Goal: Transaction & Acquisition: Purchase product/service

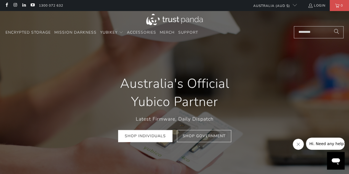
scroll to position [0, 62]
click at [143, 137] on link "Shop Individuals" at bounding box center [145, 136] width 54 height 12
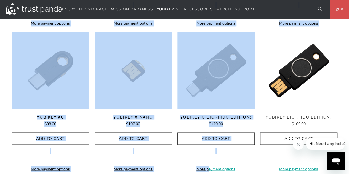
scroll to position [584, 0]
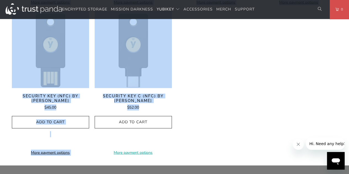
drag, startPoint x: 40, startPoint y: 36, endPoint x: 186, endPoint y: 107, distance: 162.5
copy div "**********"
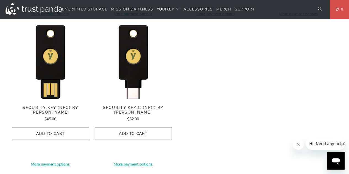
scroll to position [573, 0]
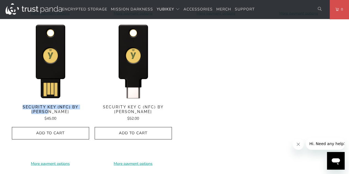
drag, startPoint x: 9, startPoint y: 105, endPoint x: 88, endPoint y: 105, distance: 79.5
copy span "Security Key (NFC) by Yubico"
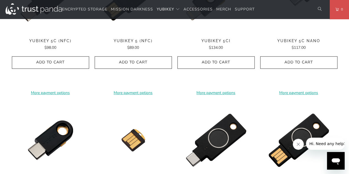
scroll to position [276, 0]
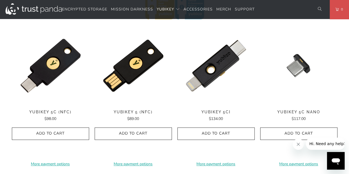
click at [31, 104] on div "**********" at bounding box center [50, 96] width 77 height 139
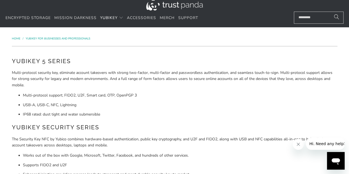
scroll to position [0, 0]
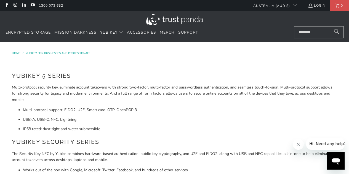
click at [173, 18] on img at bounding box center [174, 19] width 57 height 11
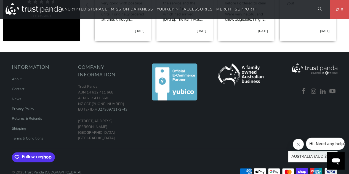
scroll to position [0, 247]
click at [89, 9] on span "Encrypted Storage" at bounding box center [84, 9] width 45 height 5
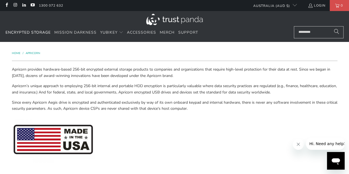
click at [171, 17] on img at bounding box center [174, 19] width 57 height 11
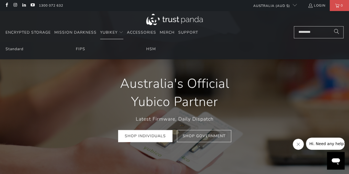
scroll to position [0, 62]
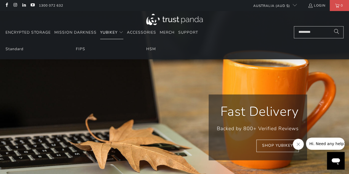
click at [114, 32] on span "YubiKey" at bounding box center [108, 32] width 17 height 5
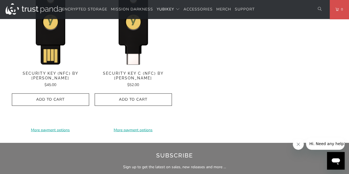
scroll to position [610, 0]
